Goal: Navigation & Orientation: Go to known website

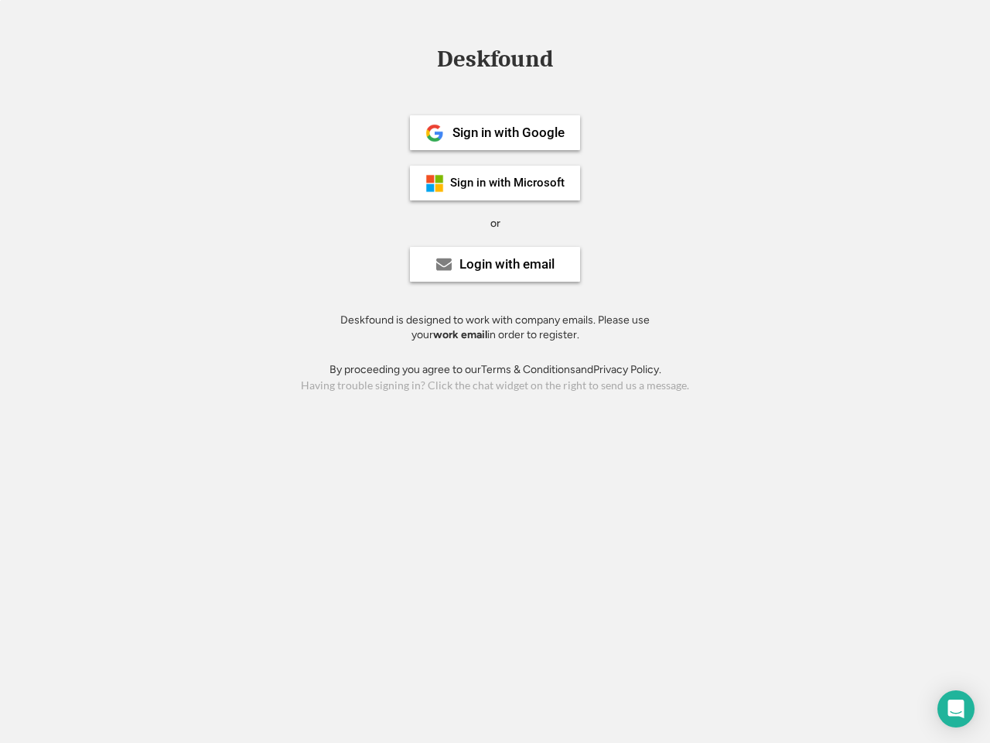
click at [495, 221] on div "or" at bounding box center [495, 223] width 10 height 15
click at [495, 62] on div "Deskfound" at bounding box center [495, 59] width 132 height 24
click at [423, 58] on div "Deskfound" at bounding box center [495, 61] width 990 height 29
click at [495, 62] on div "Deskfound" at bounding box center [495, 59] width 132 height 24
click at [495, 223] on div "or" at bounding box center [495, 223] width 10 height 15
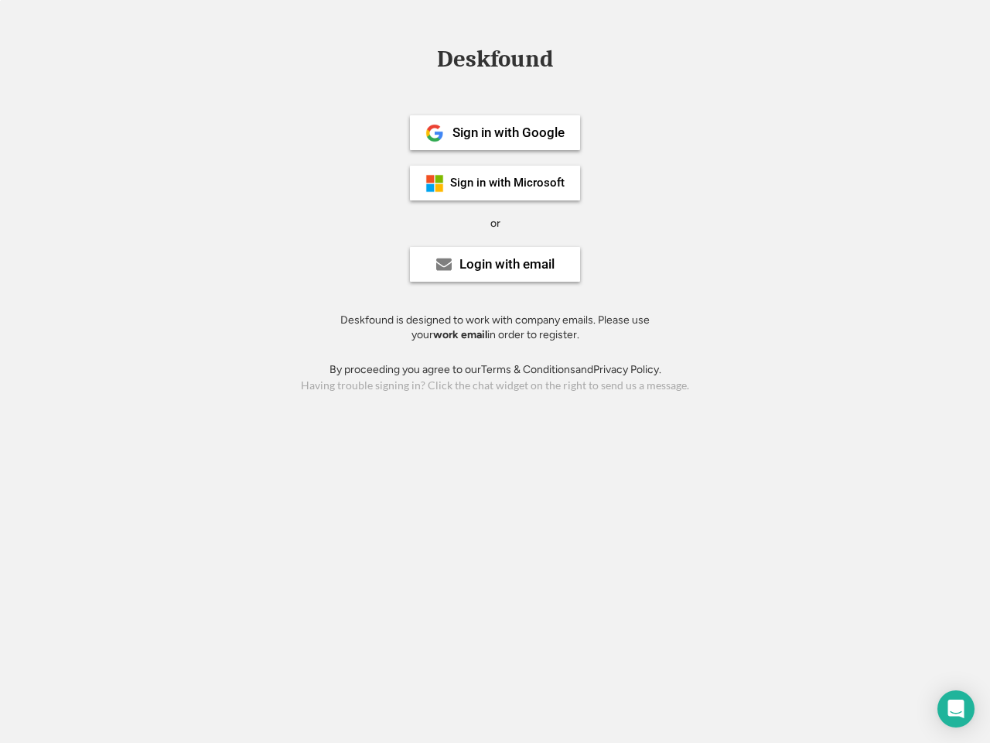
click at [495, 132] on div "Sign in with Google" at bounding box center [509, 132] width 112 height 13
click at [508, 132] on div "Sign in with Google" at bounding box center [509, 132] width 112 height 13
click at [435, 133] on img at bounding box center [434, 133] width 19 height 19
click at [495, 183] on div "Sign in with Microsoft" at bounding box center [507, 183] width 114 height 12
click at [508, 183] on div "Sign in with Microsoft" at bounding box center [507, 183] width 114 height 12
